Goal: Transaction & Acquisition: Purchase product/service

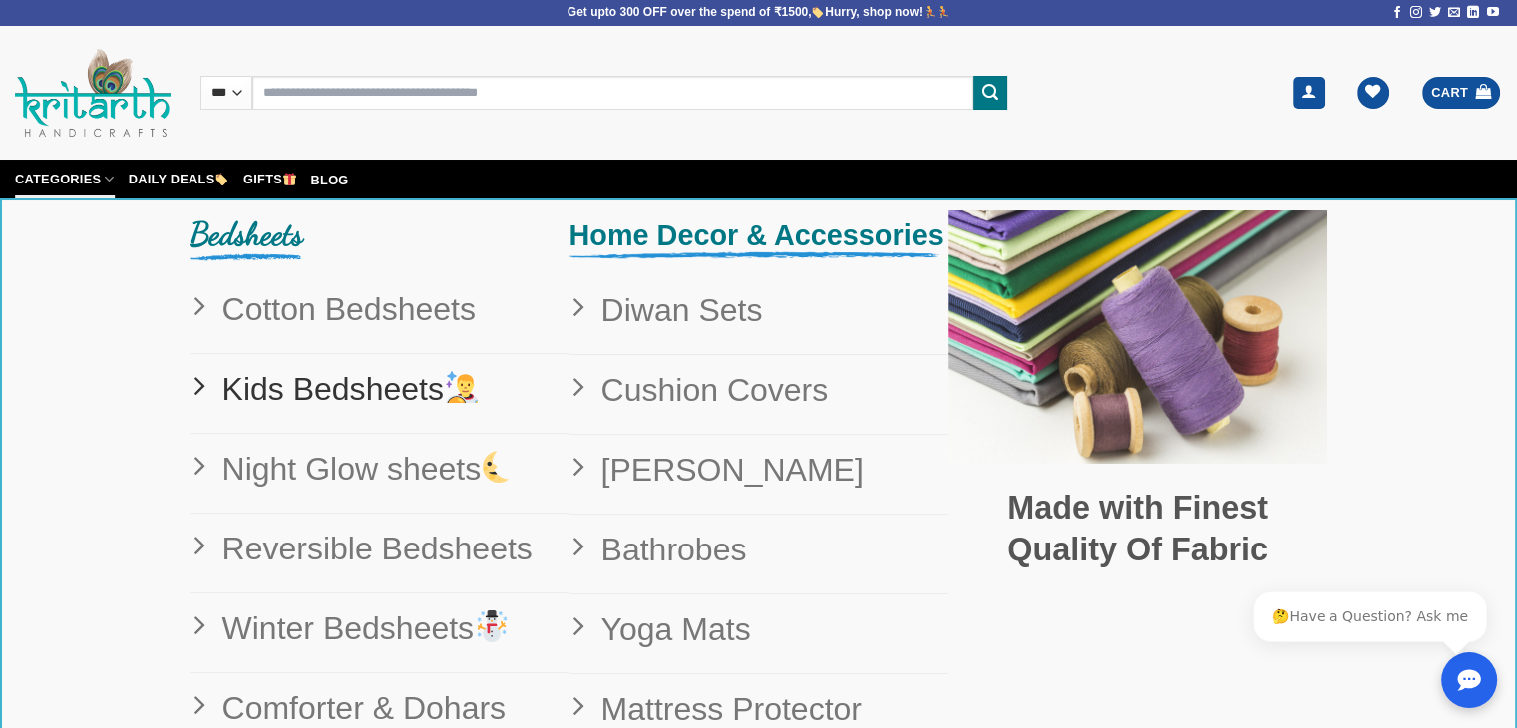
click at [319, 397] on span "Kids Bedsheets" at bounding box center [343, 389] width 274 height 51
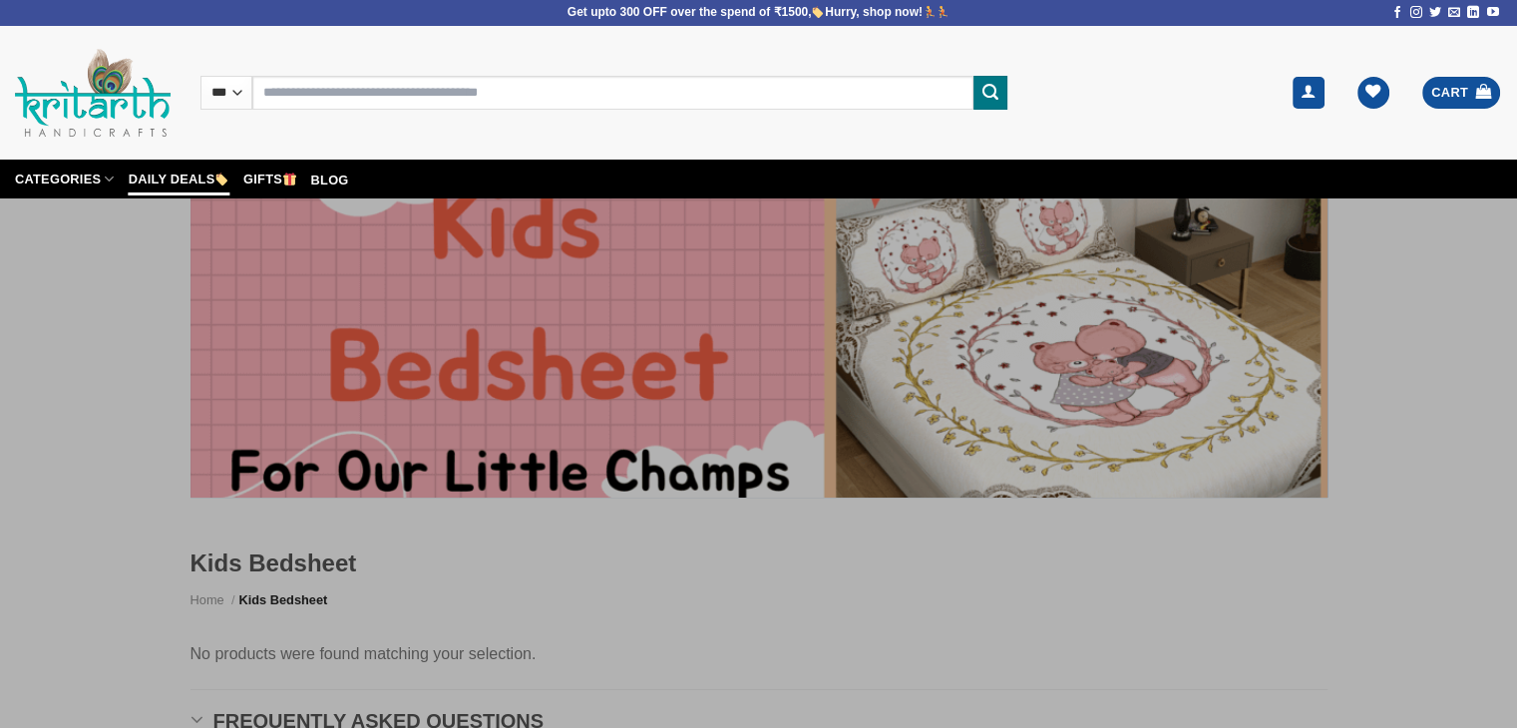
click at [180, 189] on link "Daily Deals" at bounding box center [179, 179] width 101 height 33
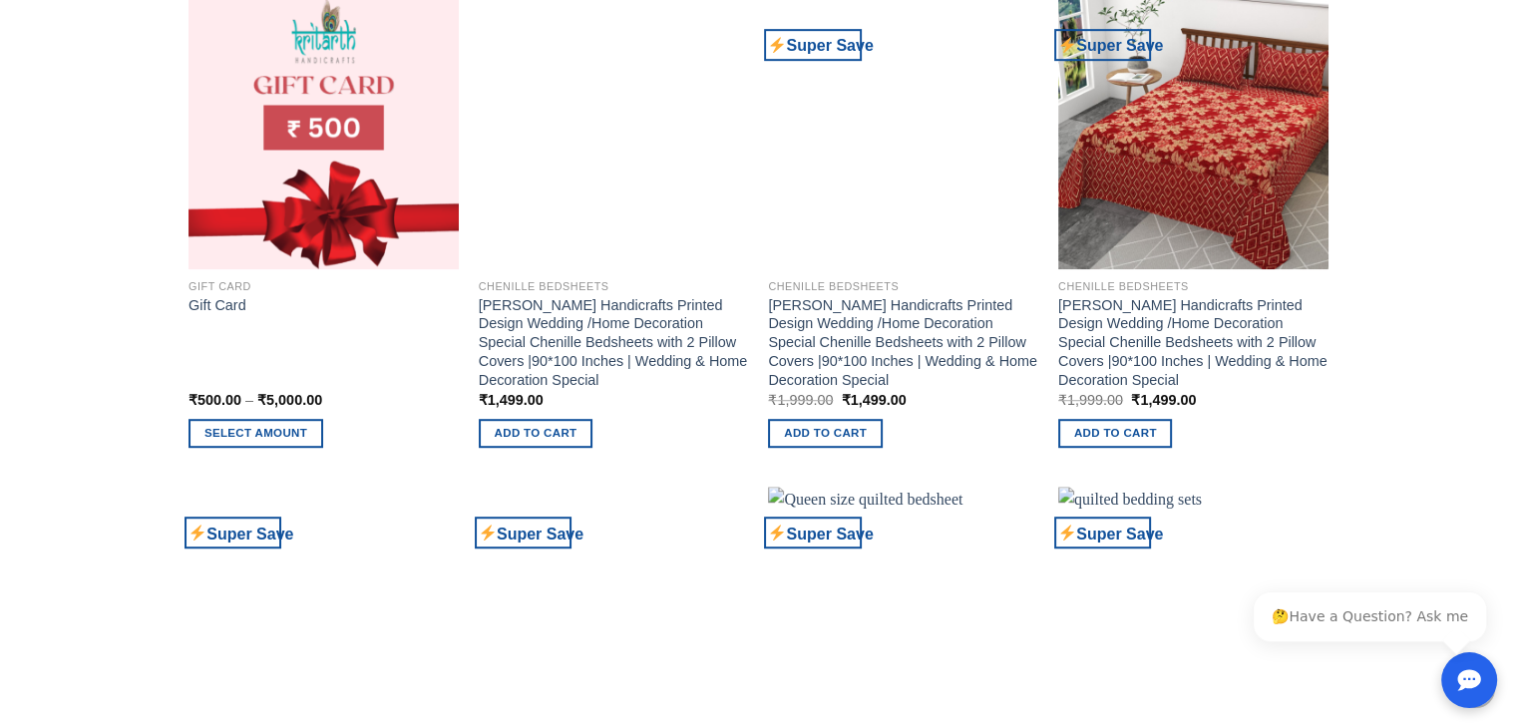
scroll to position [1057, 0]
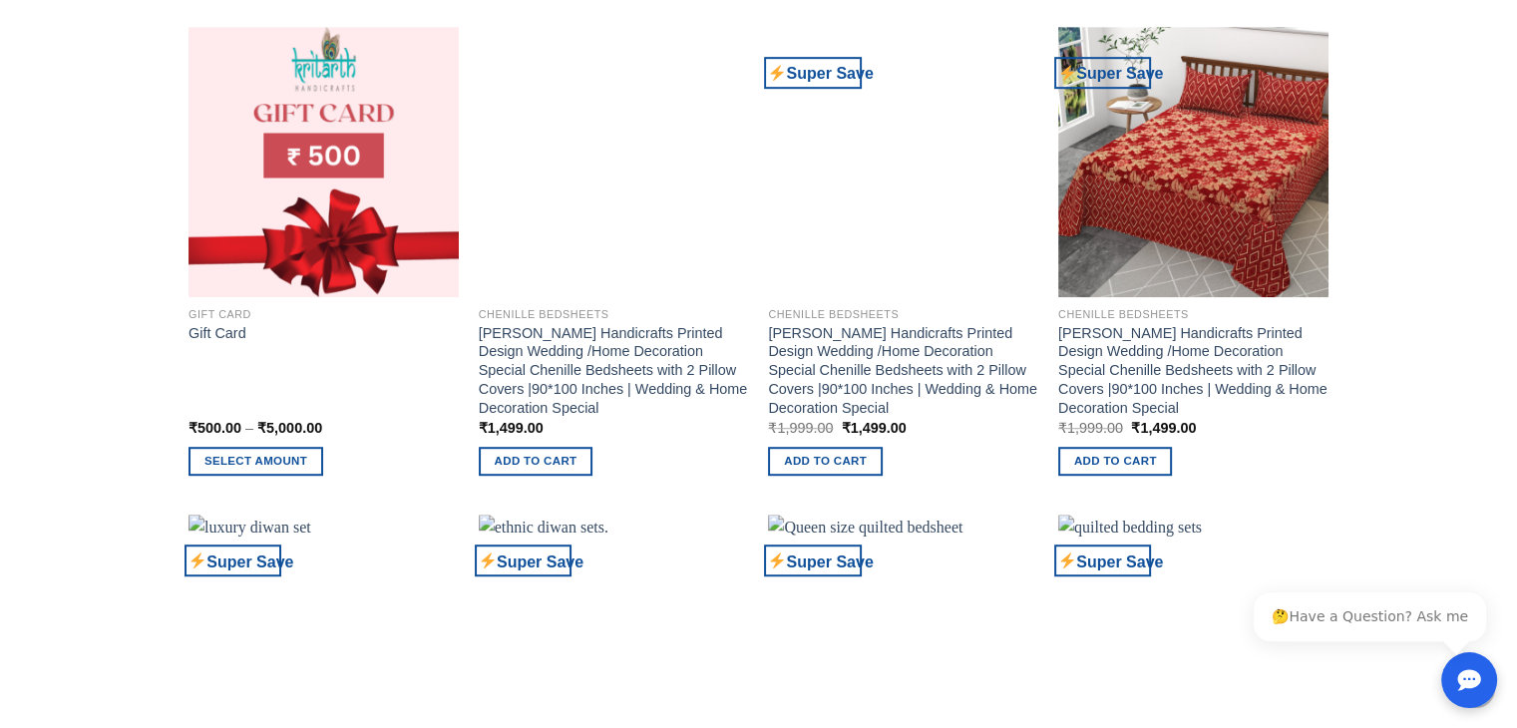
drag, startPoint x: 1524, startPoint y: 216, endPoint x: 1438, endPoint y: 290, distance: 113.1
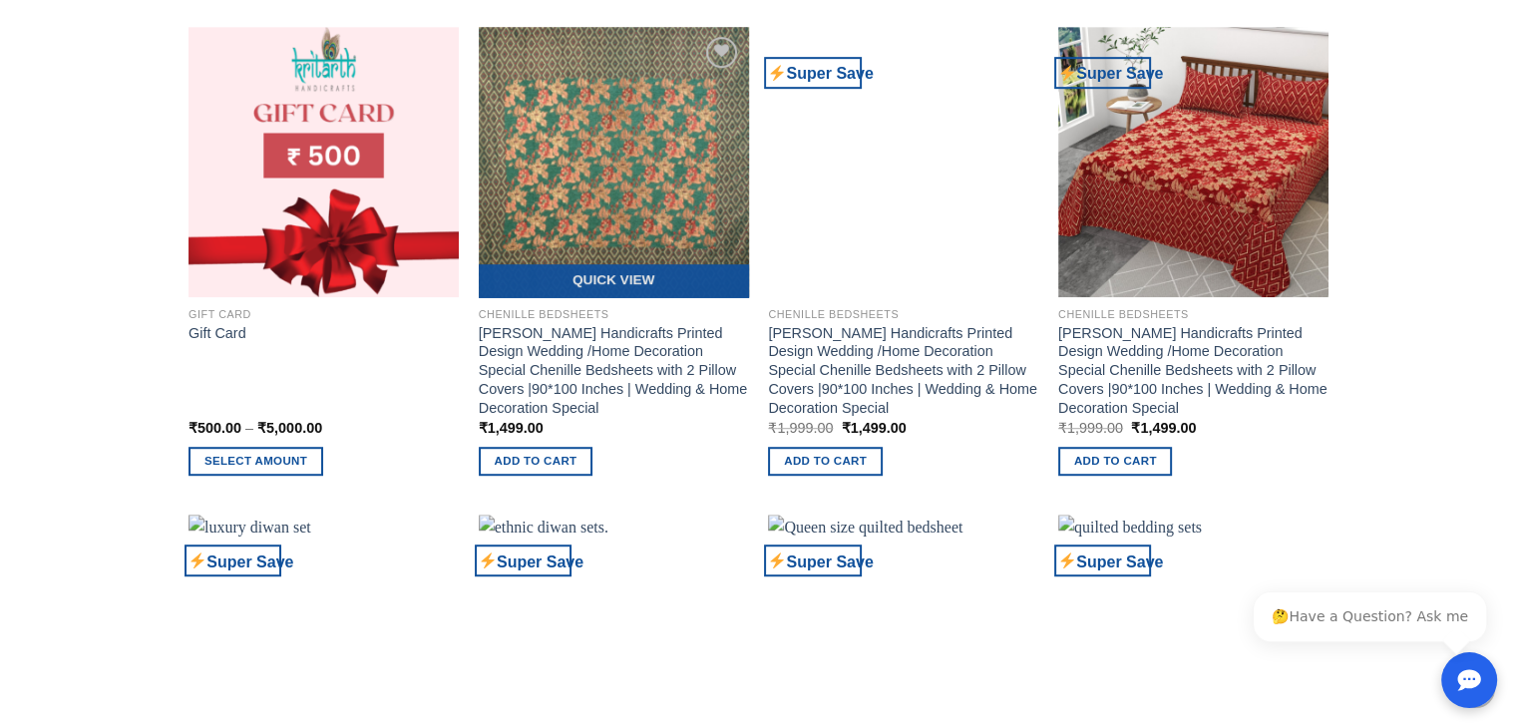
click at [639, 193] on img at bounding box center [614, 162] width 270 height 270
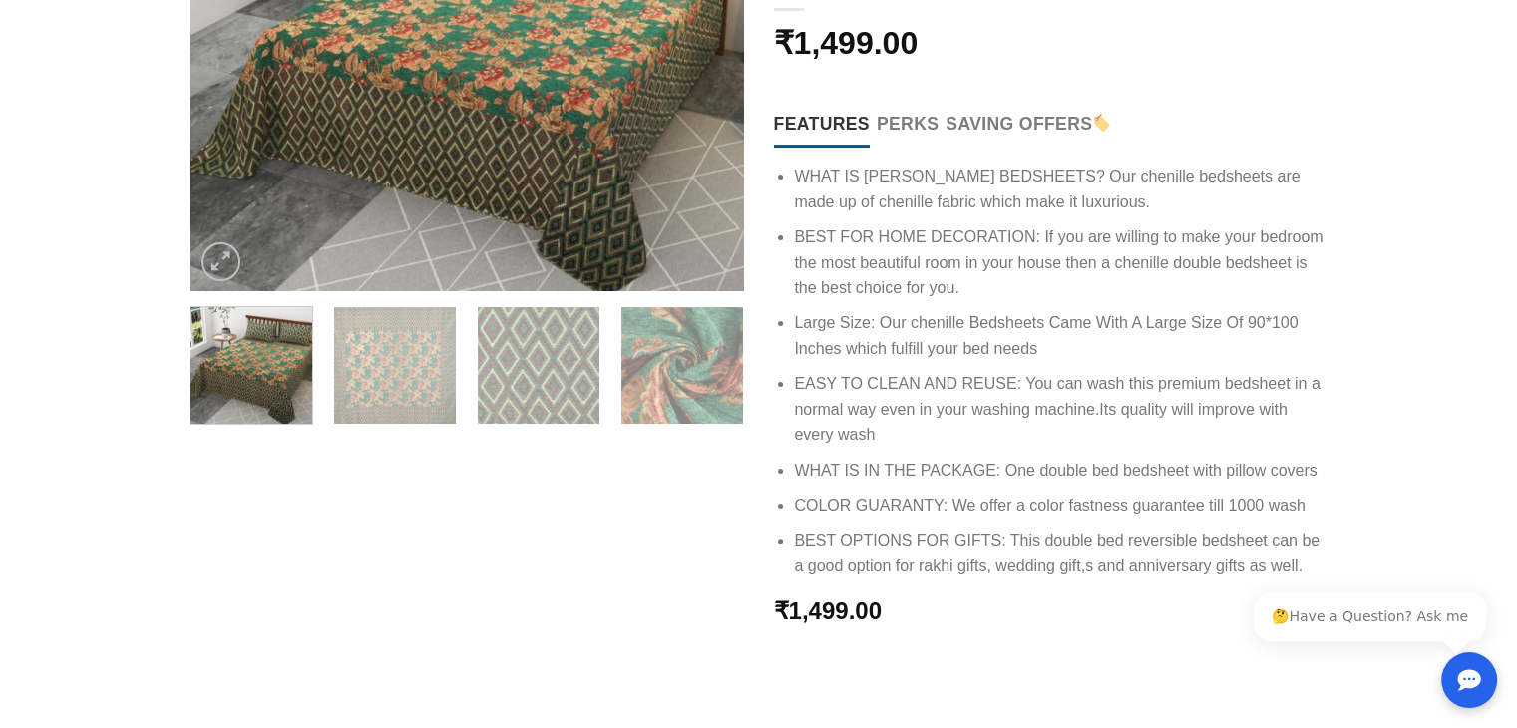
scroll to position [443, 0]
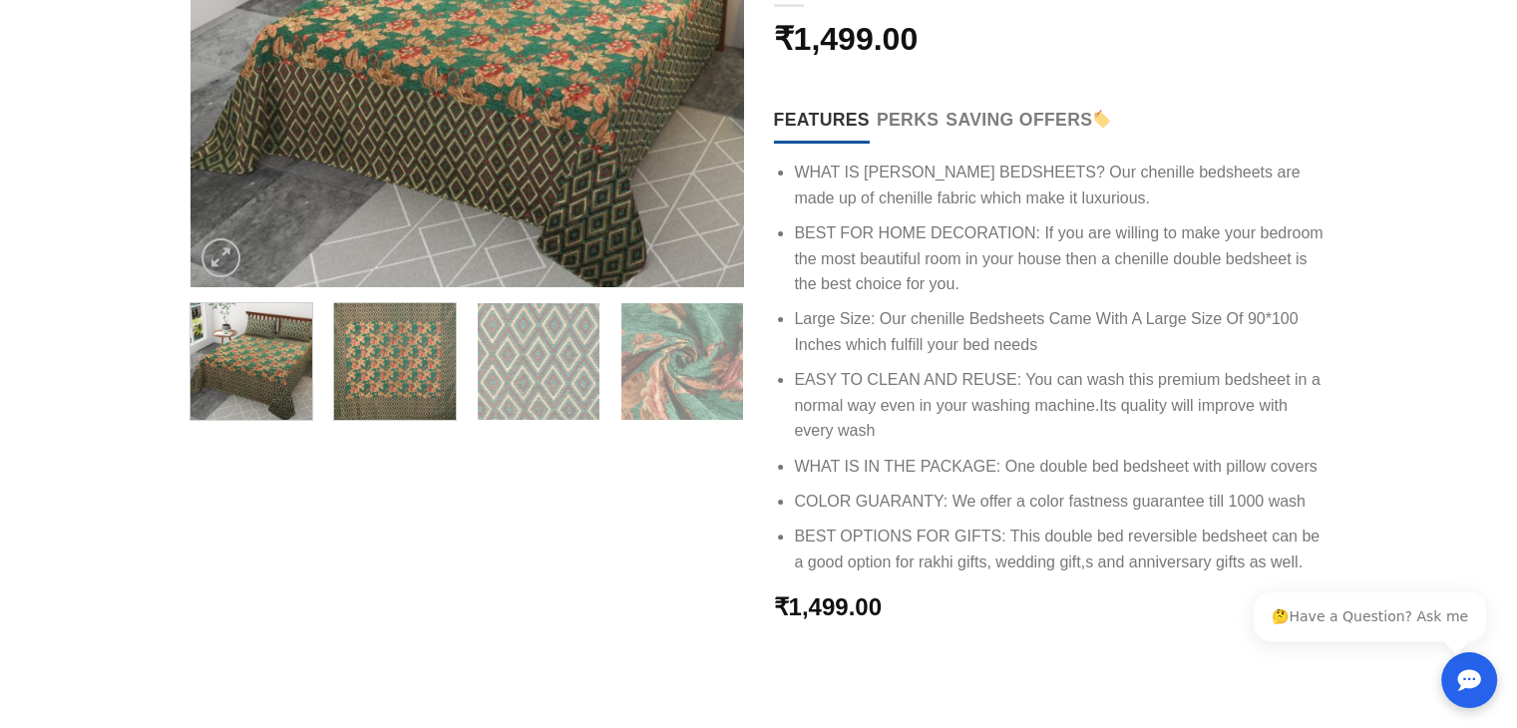
click at [378, 390] on img at bounding box center [395, 359] width 122 height 122
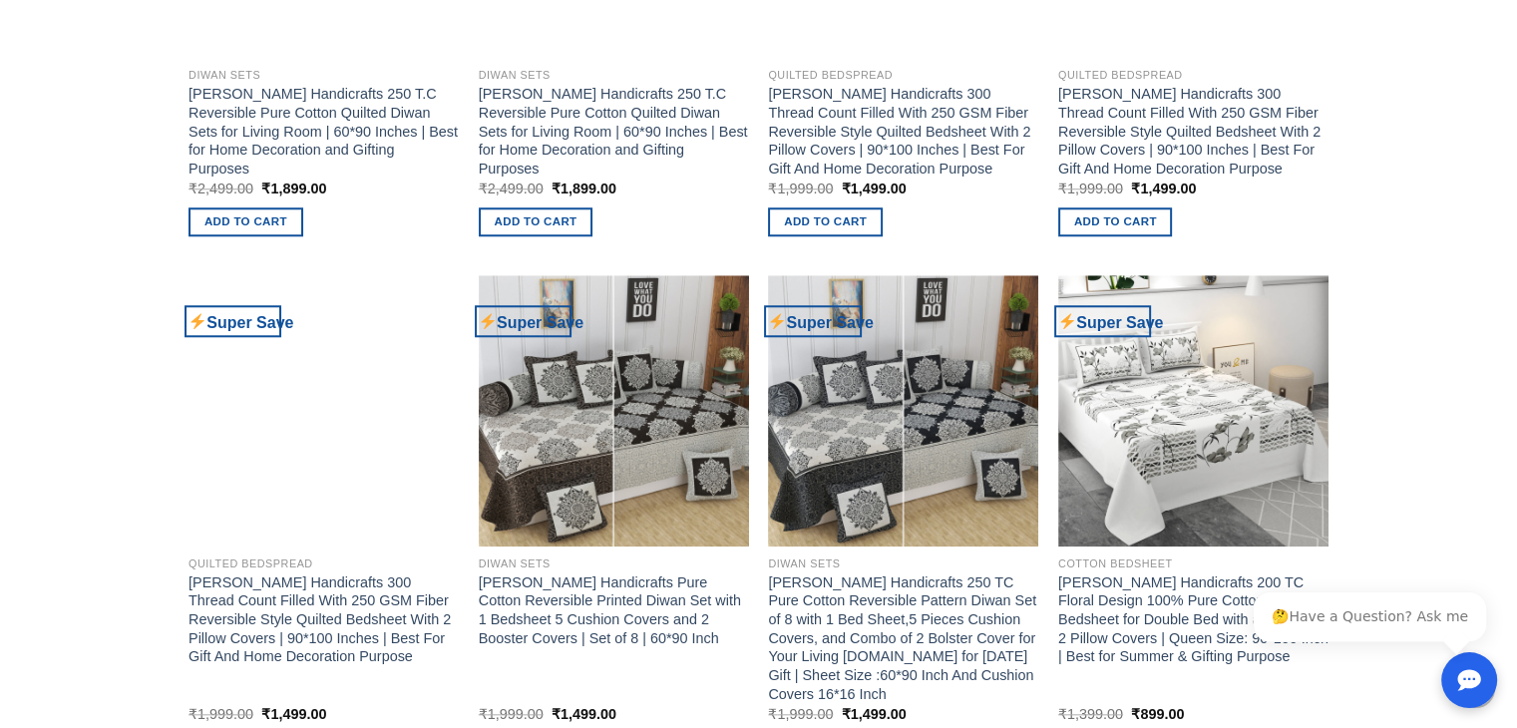
scroll to position [1876, 0]
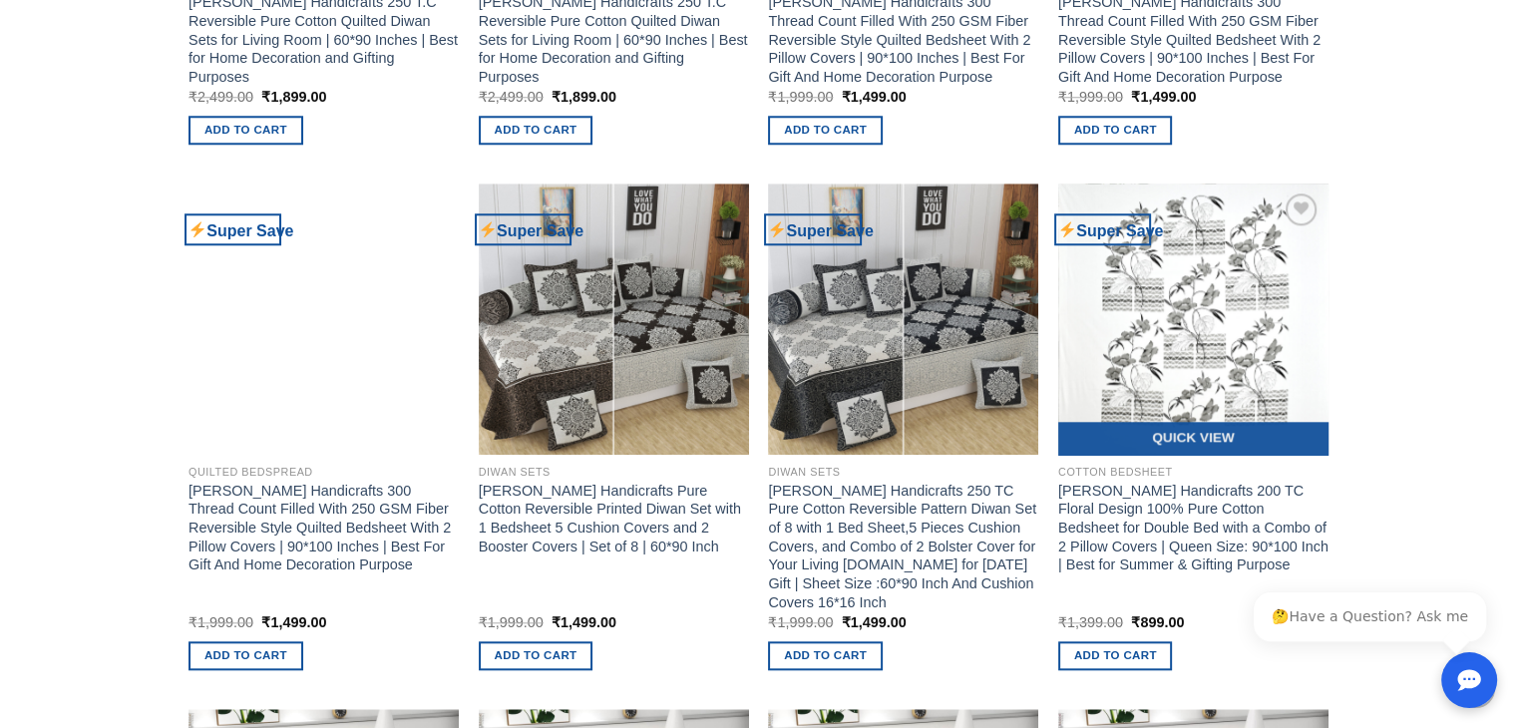
click at [1235, 340] on img at bounding box center [1193, 318] width 270 height 270
